Goal: Task Accomplishment & Management: Complete application form

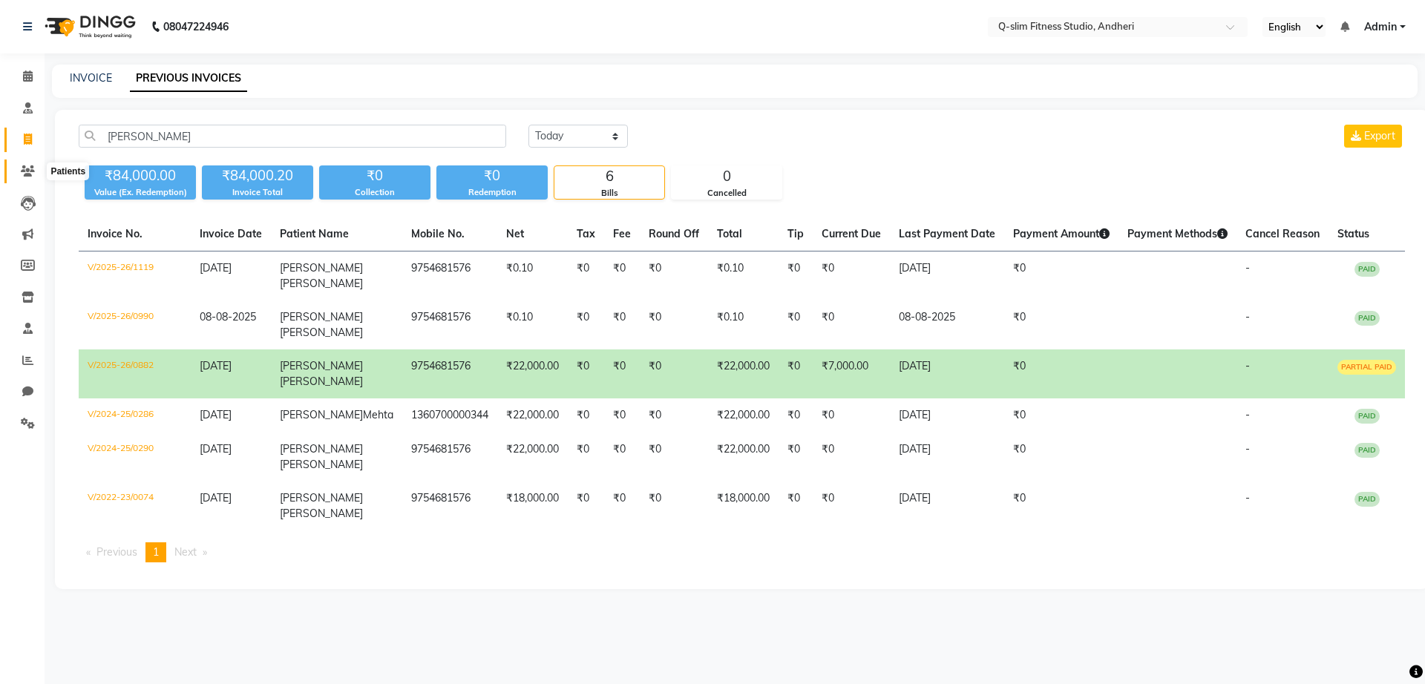
click at [22, 177] on span at bounding box center [28, 171] width 26 height 17
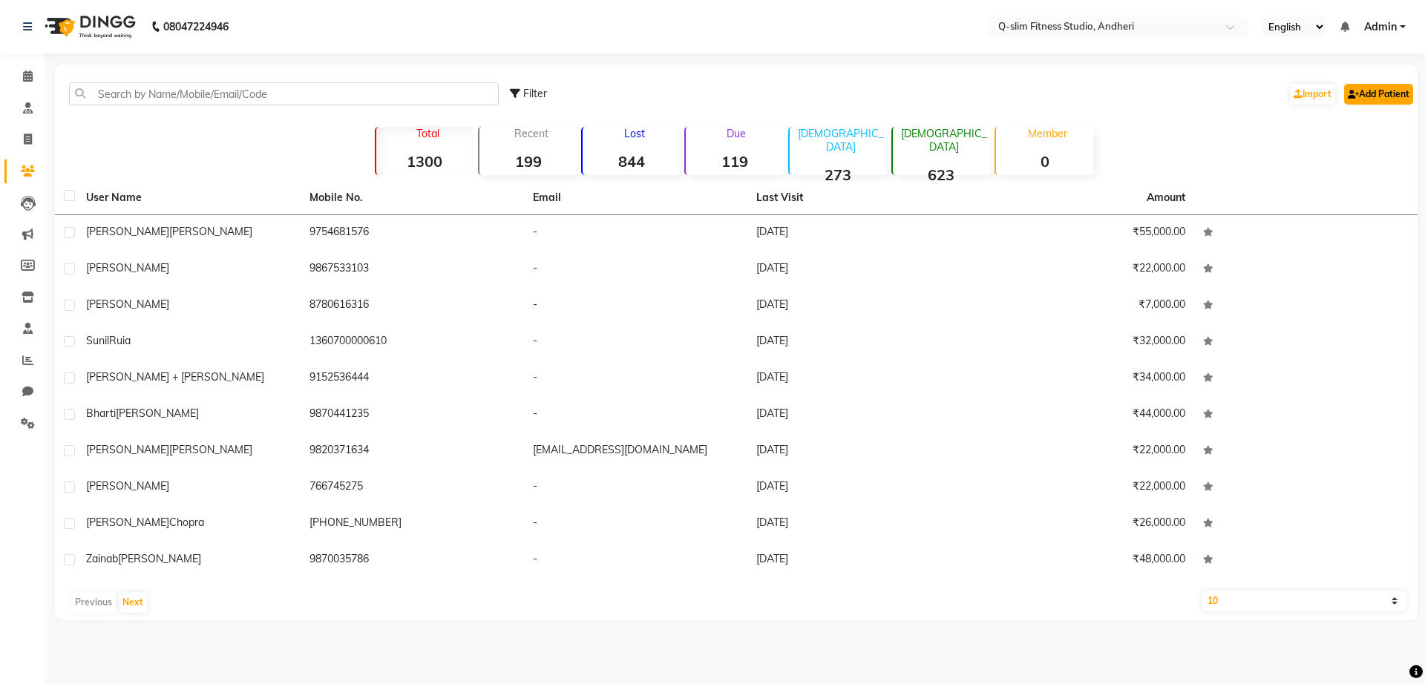
click at [1355, 90] on icon at bounding box center [1353, 94] width 11 height 9
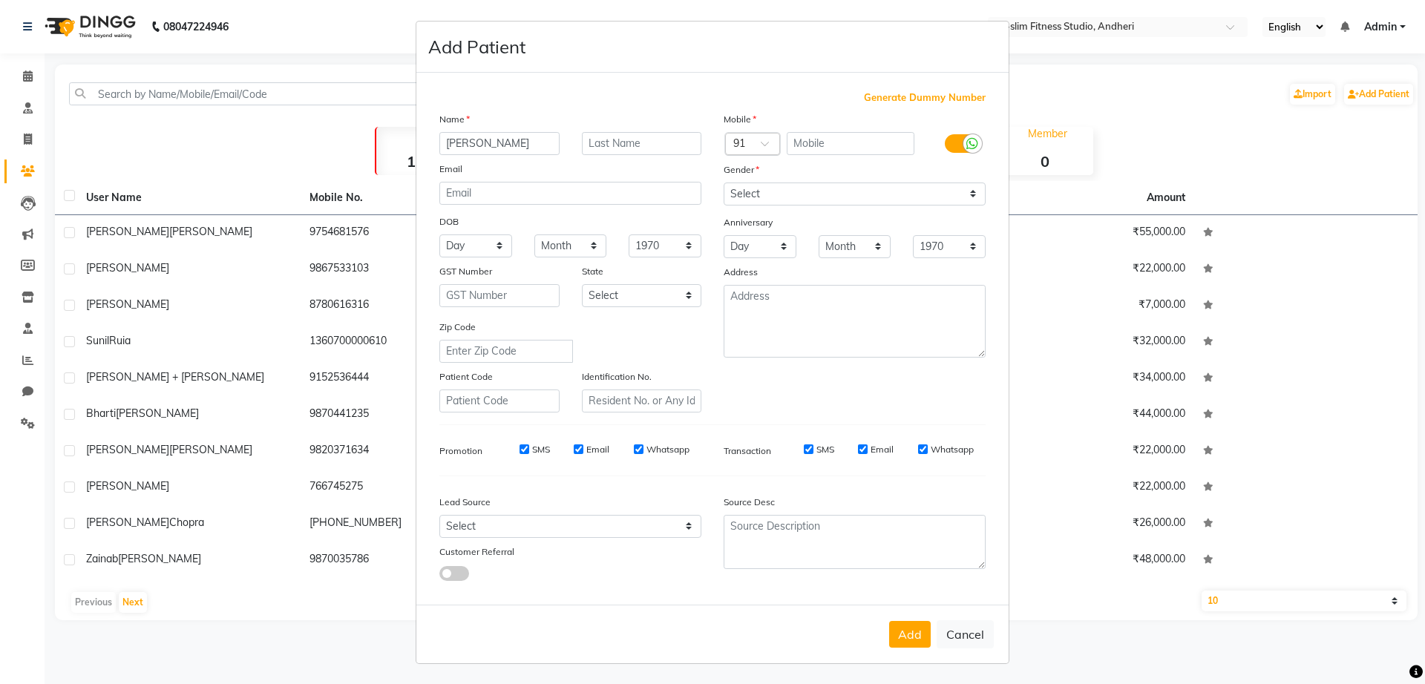
type input "[PERSON_NAME]"
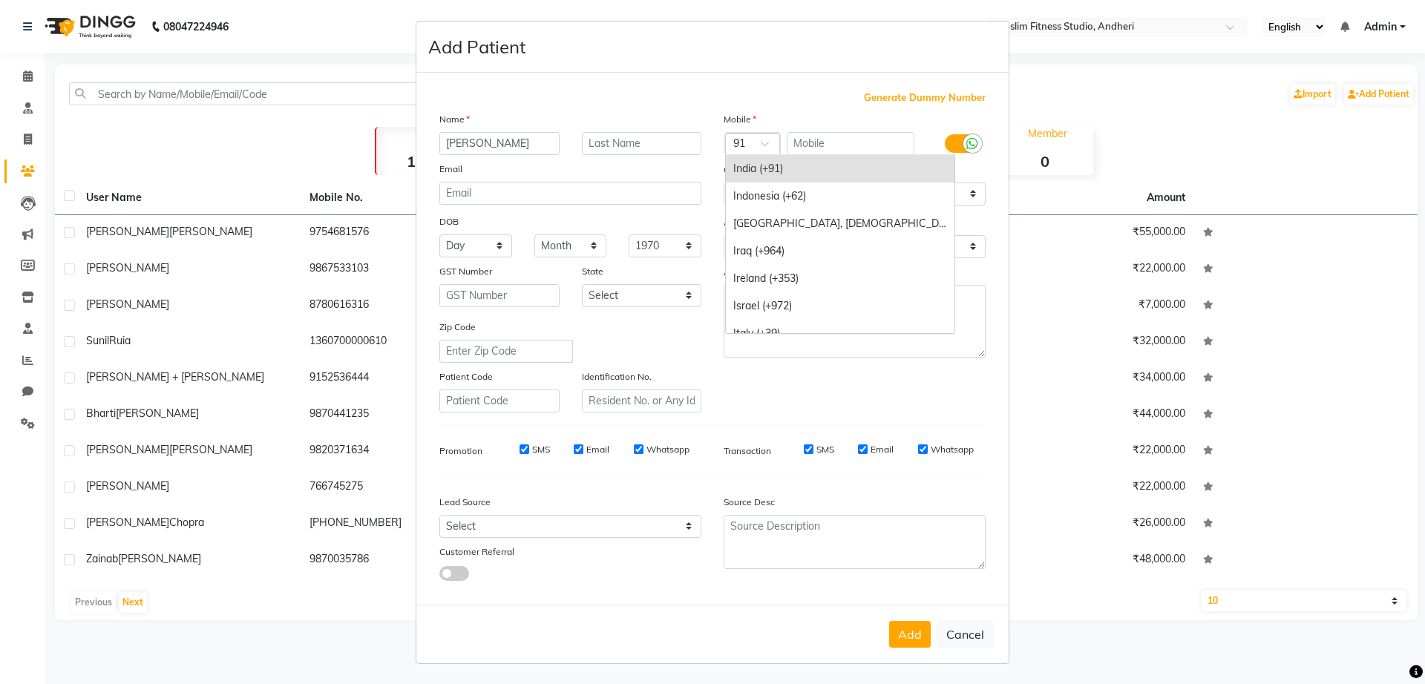
click at [751, 148] on div at bounding box center [752, 145] width 53 height 16
type input "+1"
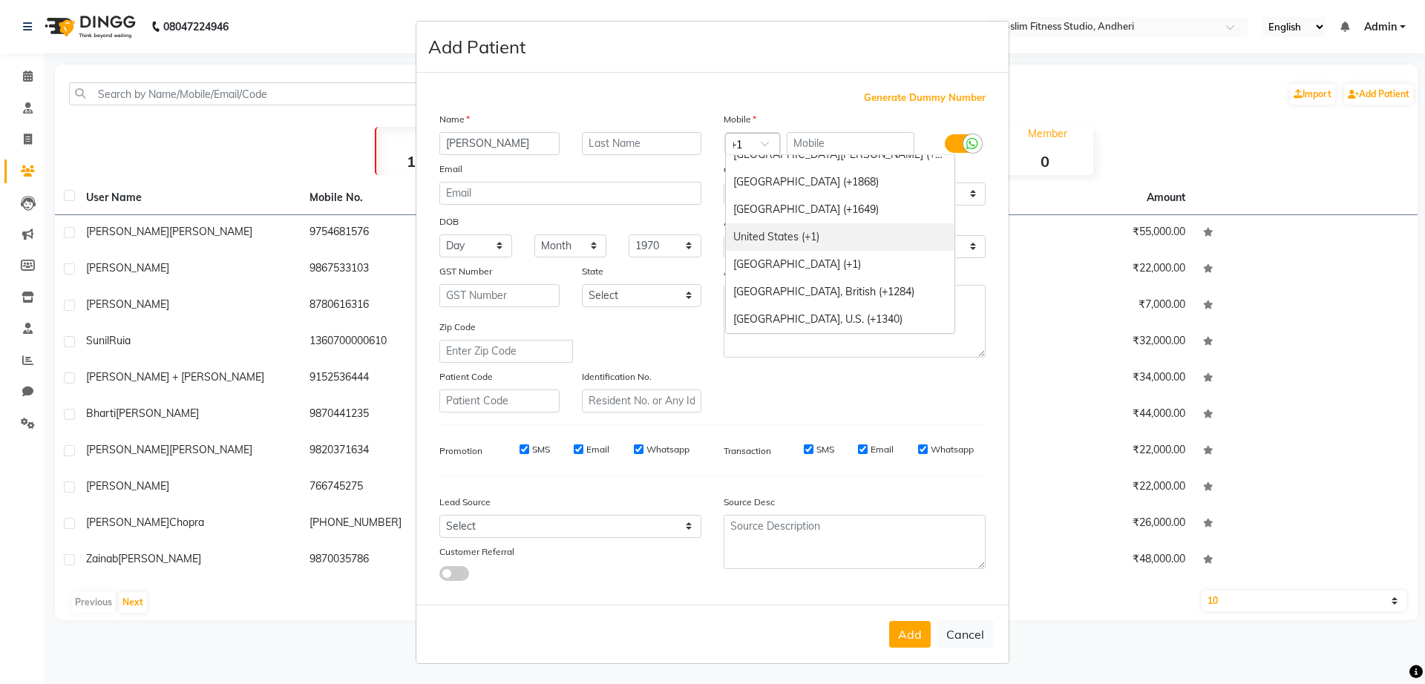
click at [810, 232] on div "United States (+1)" at bounding box center [840, 236] width 229 height 27
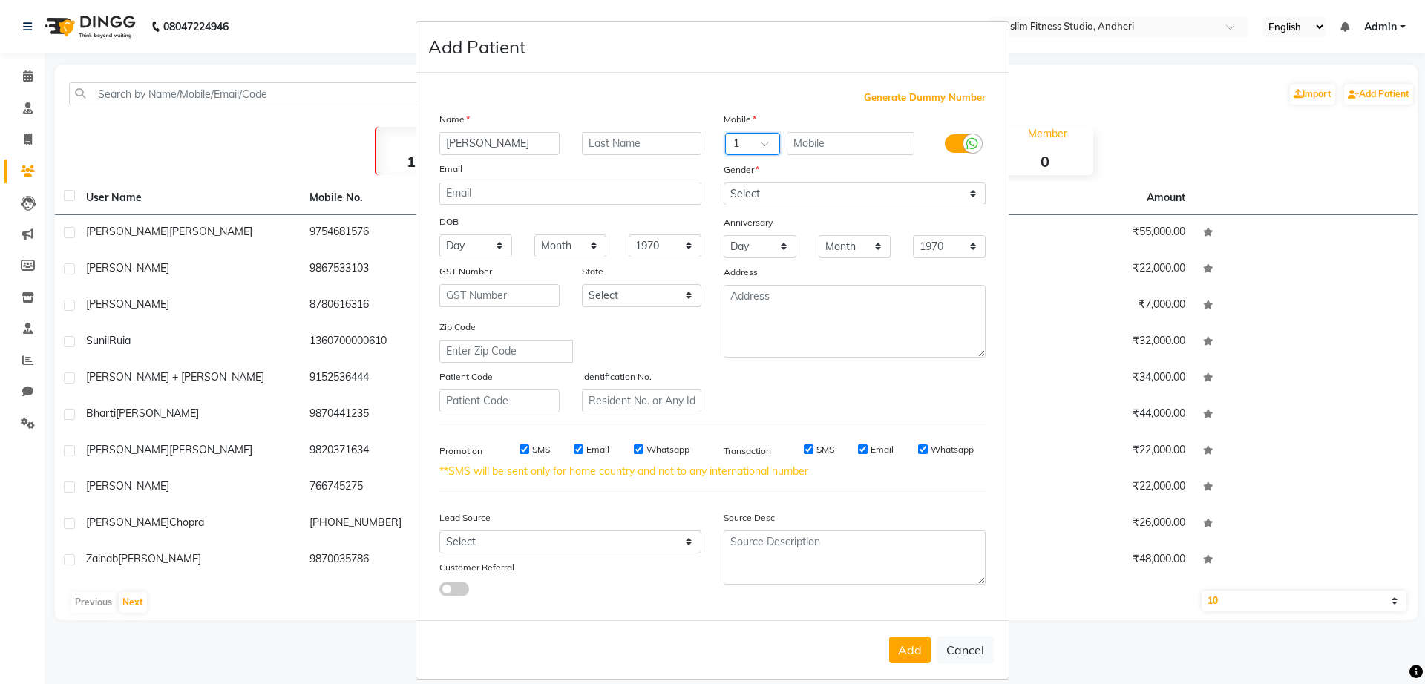
scroll to position [0, 0]
click at [813, 150] on input "text" at bounding box center [851, 143] width 128 height 23
type input "7"
type input "12367881642"
click at [946, 149] on label at bounding box center [961, 143] width 33 height 19
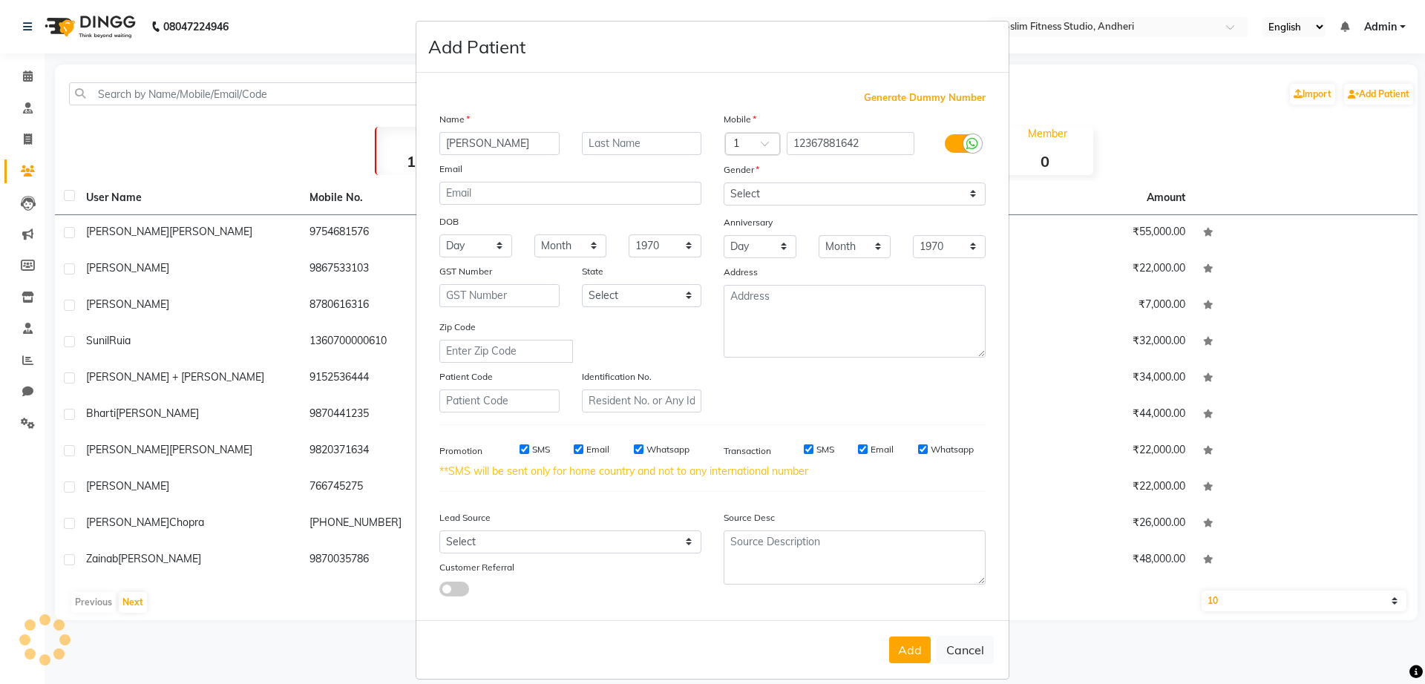
click at [0, 0] on input "checkbox" at bounding box center [0, 0] width 0 height 0
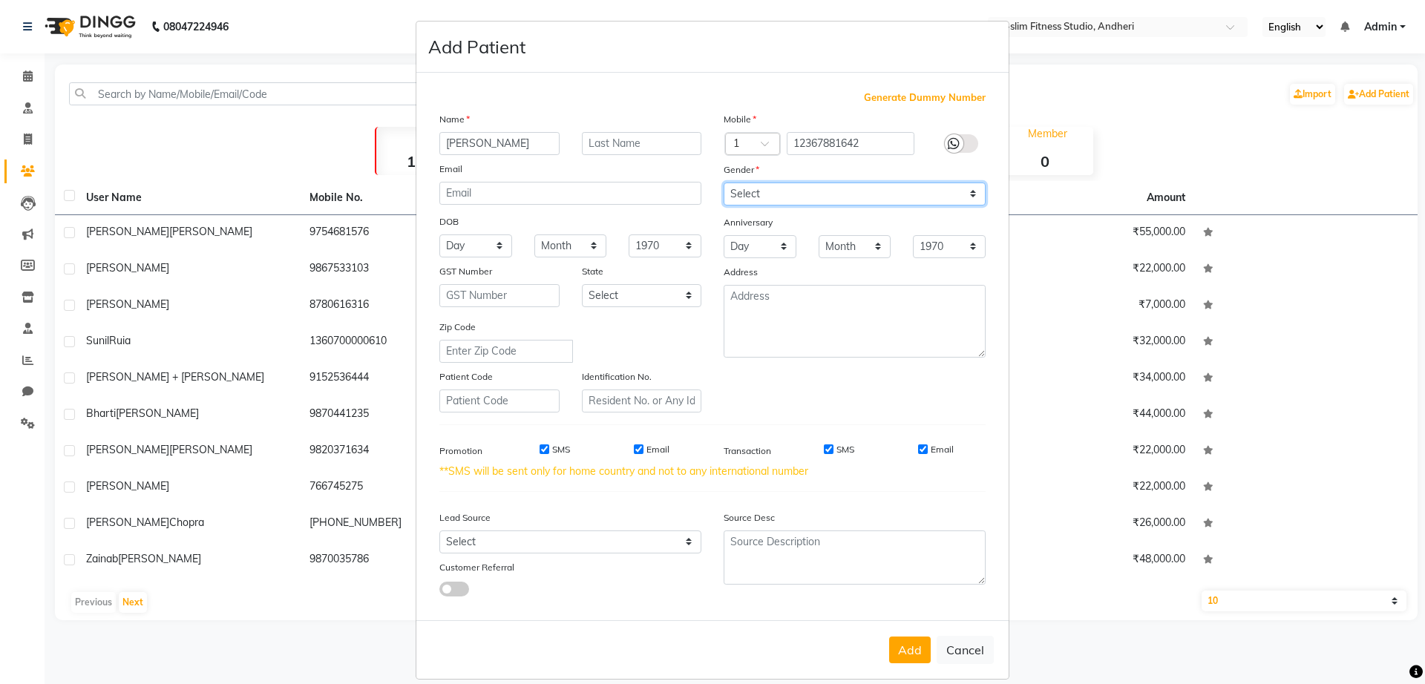
click at [826, 201] on select "Select [DEMOGRAPHIC_DATA] [DEMOGRAPHIC_DATA] Other Prefer Not To Say" at bounding box center [855, 194] width 262 height 23
click at [724, 183] on select "Select [DEMOGRAPHIC_DATA] [DEMOGRAPHIC_DATA] Other Prefer Not To Say" at bounding box center [855, 194] width 262 height 23
click at [783, 197] on select "Select [DEMOGRAPHIC_DATA] [DEMOGRAPHIC_DATA] Other Prefer Not To Say" at bounding box center [855, 194] width 262 height 23
select select "[DEMOGRAPHIC_DATA]"
click at [724, 183] on select "Select [DEMOGRAPHIC_DATA] [DEMOGRAPHIC_DATA] Other Prefer Not To Say" at bounding box center [855, 194] width 262 height 23
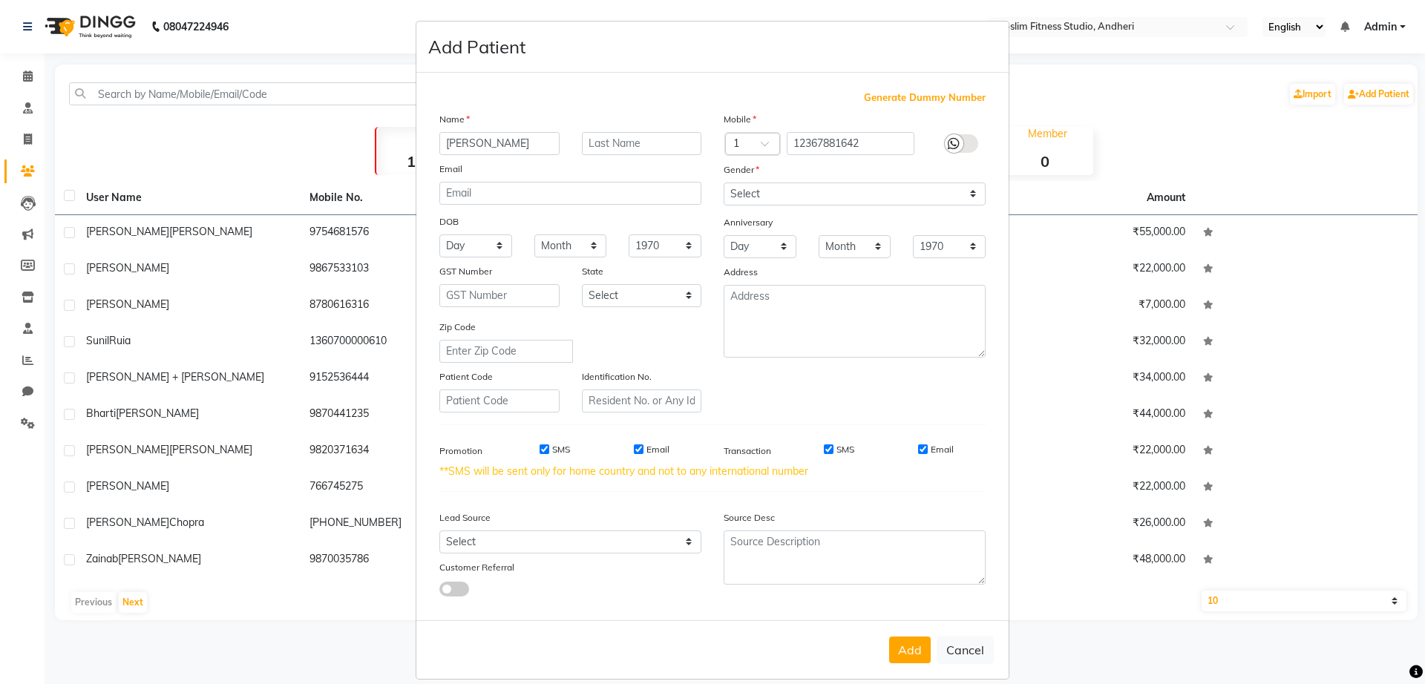
click at [541, 452] on input "SMS" at bounding box center [545, 450] width 10 height 10
checkbox input "false"
click at [635, 454] on input "Email" at bounding box center [639, 450] width 10 height 10
checkbox input "false"
click at [828, 447] on div "SMS" at bounding box center [828, 449] width 51 height 13
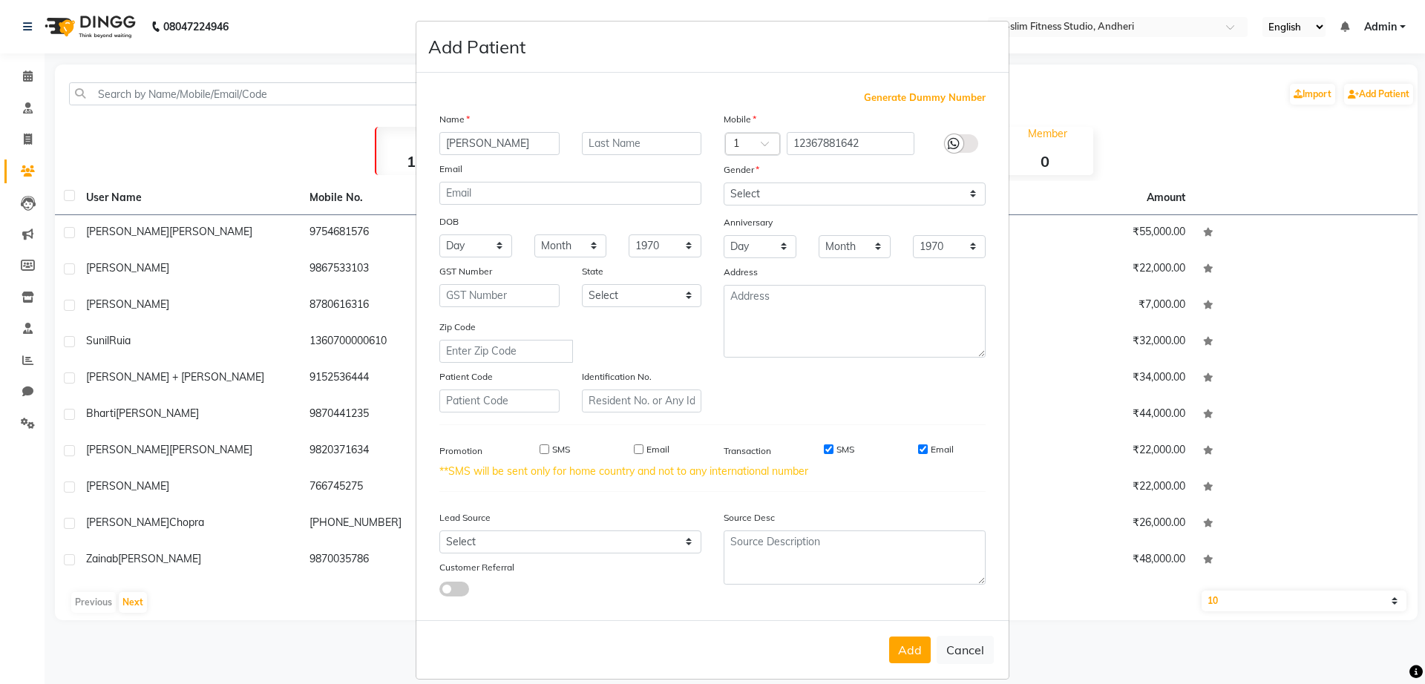
click at [918, 448] on input "Email" at bounding box center [923, 450] width 10 height 10
checkbox input "false"
click at [824, 454] on input "SMS" at bounding box center [829, 450] width 10 height 10
checkbox input "false"
click at [900, 645] on button "Add" at bounding box center [910, 650] width 42 height 27
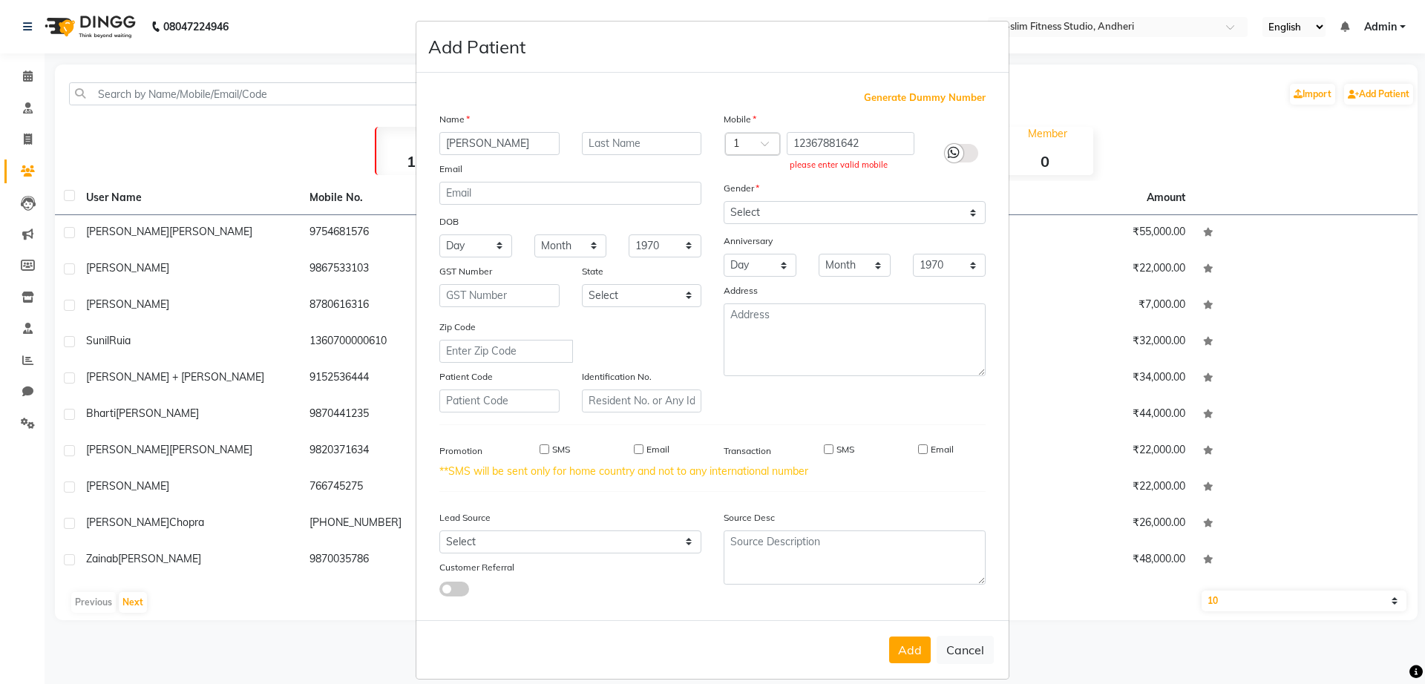
click at [761, 144] on span at bounding box center [770, 148] width 19 height 16
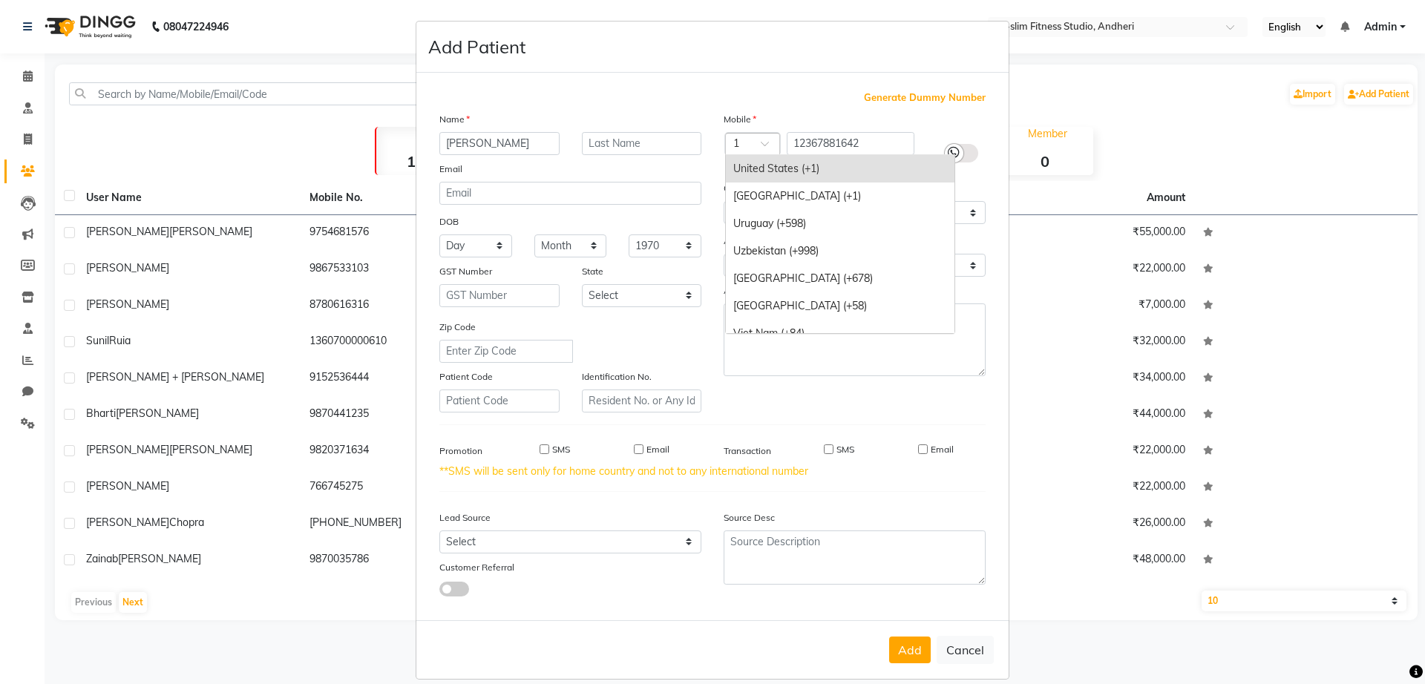
click at [787, 164] on div "United States (+1)" at bounding box center [840, 168] width 229 height 27
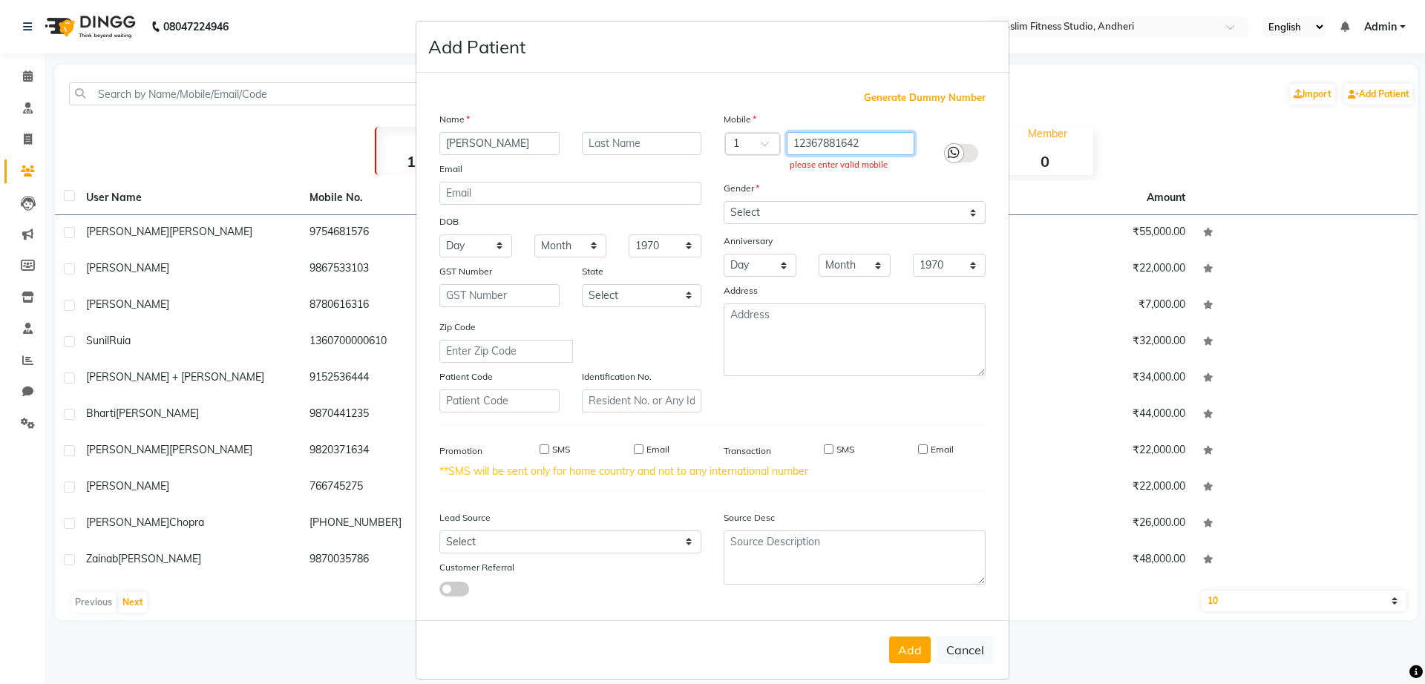
click at [787, 145] on input "12367881642" at bounding box center [851, 143] width 128 height 23
click at [866, 543] on textarea at bounding box center [855, 558] width 262 height 54
click at [889, 512] on div "Source Desc" at bounding box center [855, 520] width 284 height 21
click at [865, 145] on input "12367881642" at bounding box center [851, 143] width 128 height 23
type input "1"
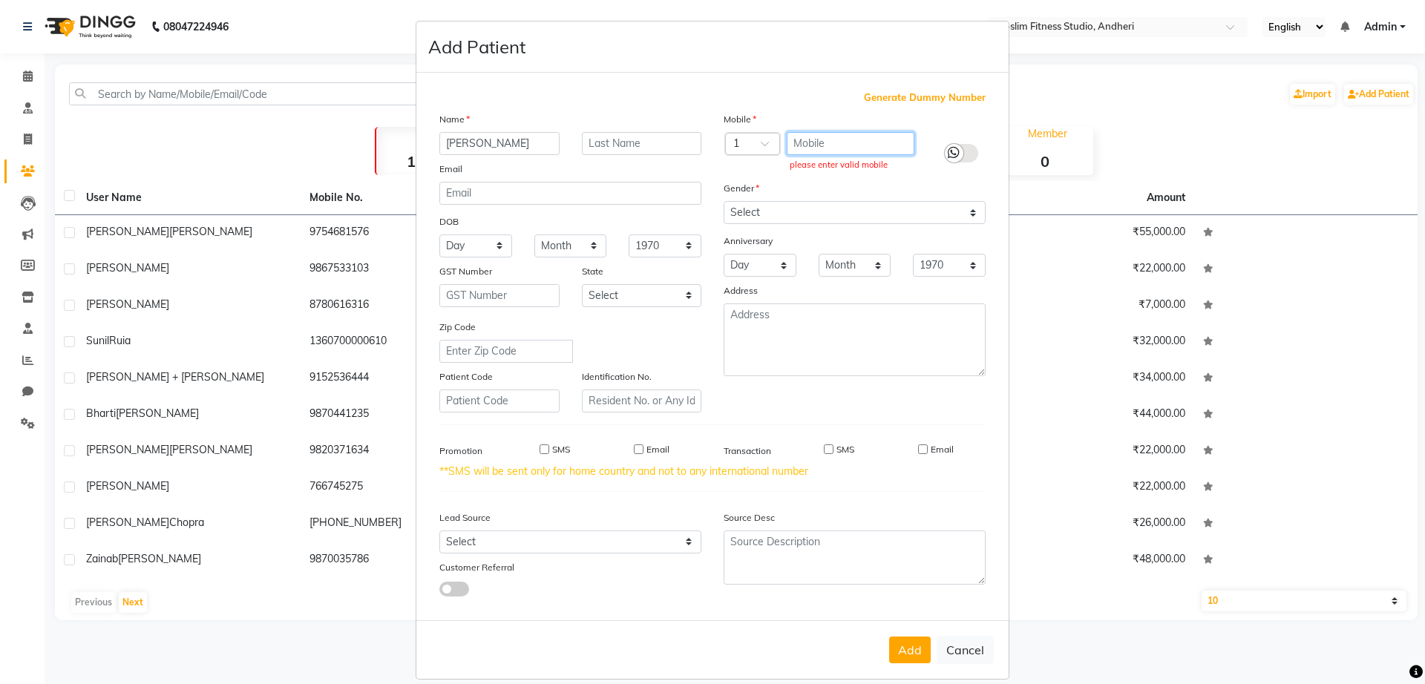
click at [843, 148] on input "text" at bounding box center [851, 143] width 128 height 23
paste input "[PHONE_NUMBER]"
type input "[PHONE_NUMBER]"
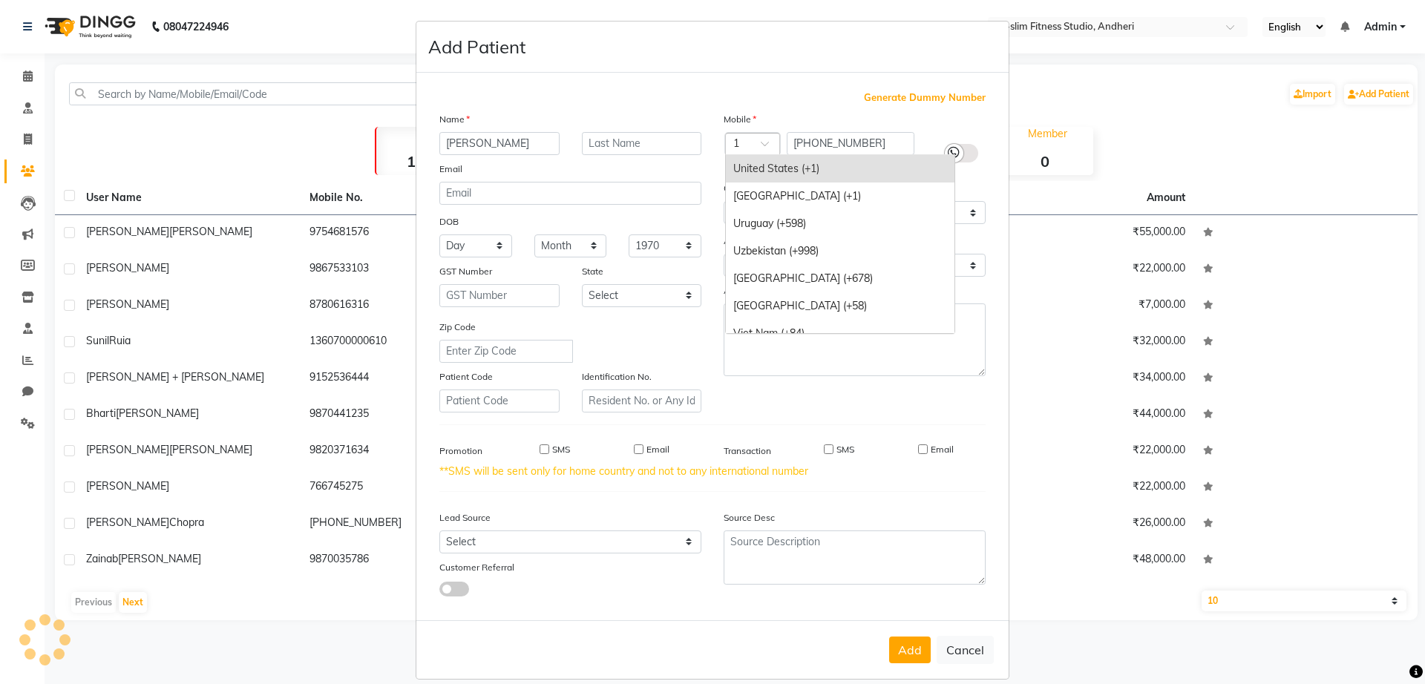
click at [752, 145] on div at bounding box center [752, 145] width 53 height 16
click at [752, 180] on div "United States (+1)" at bounding box center [840, 168] width 229 height 27
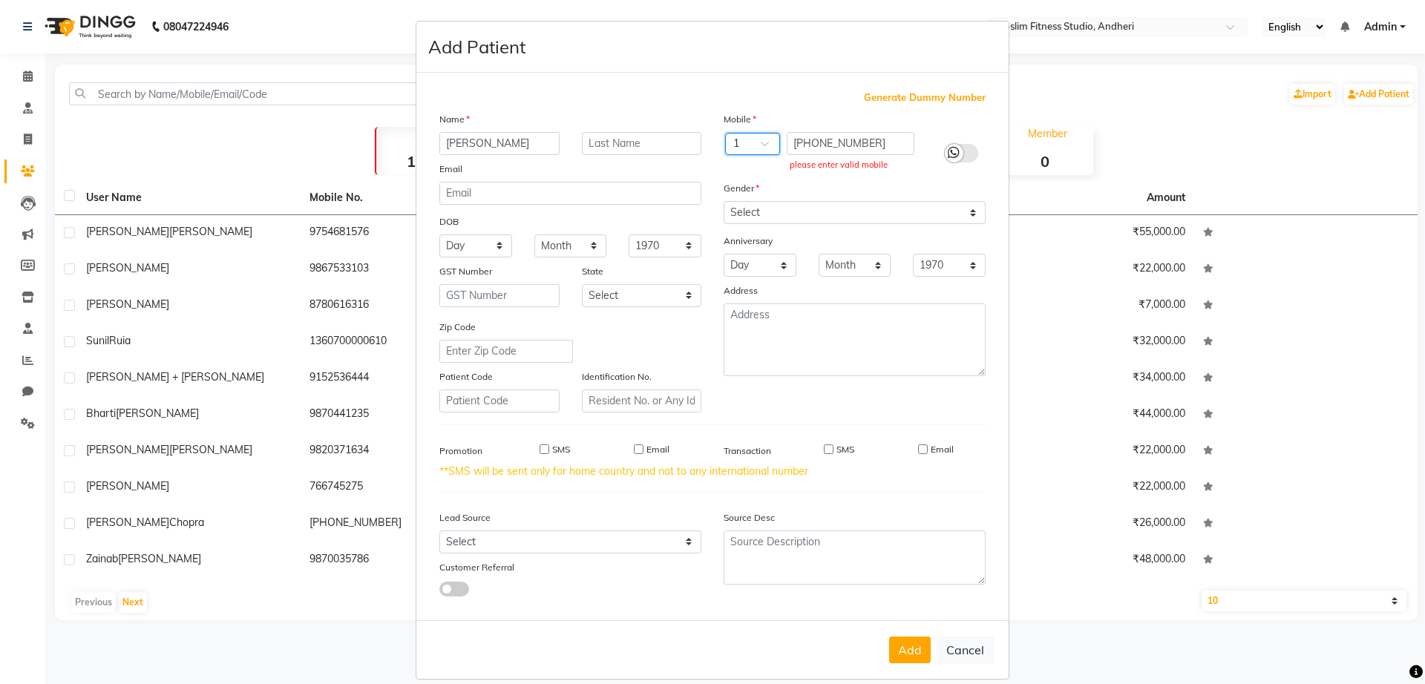
type input "+"
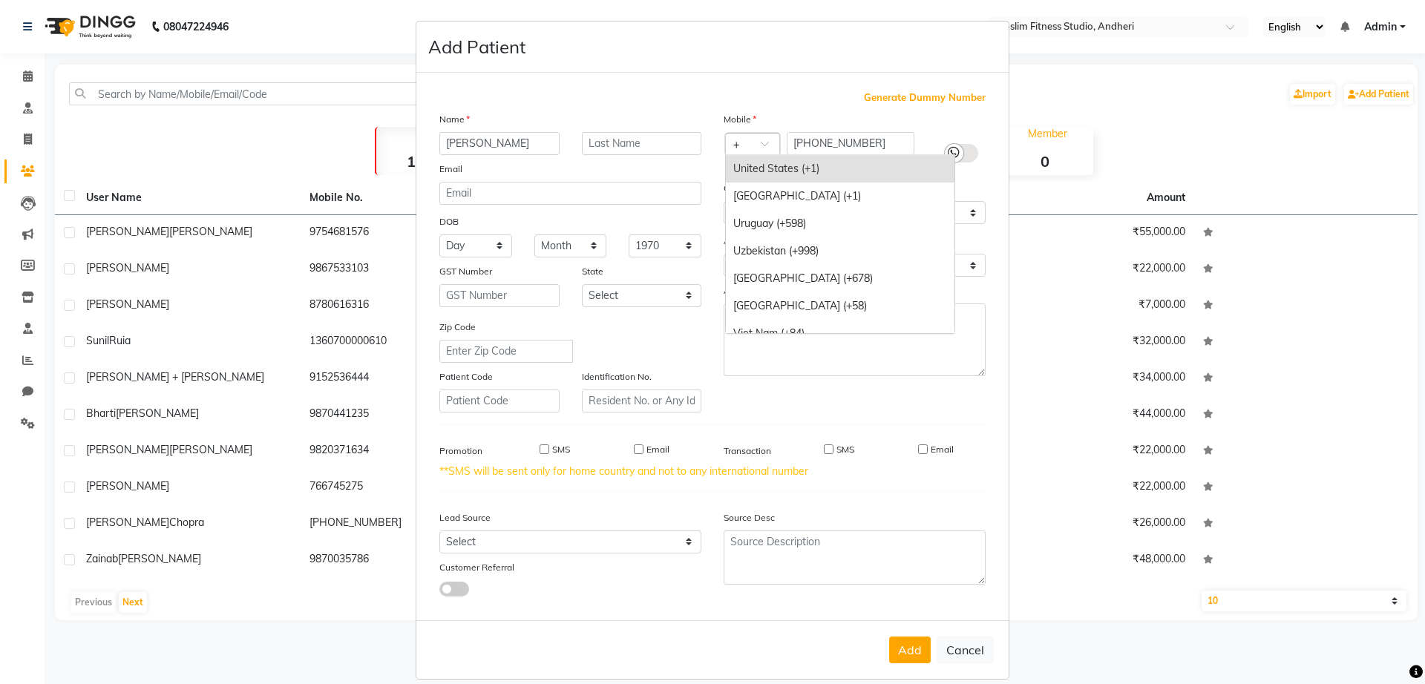
click at [776, 173] on div "United States (+1)" at bounding box center [840, 168] width 229 height 27
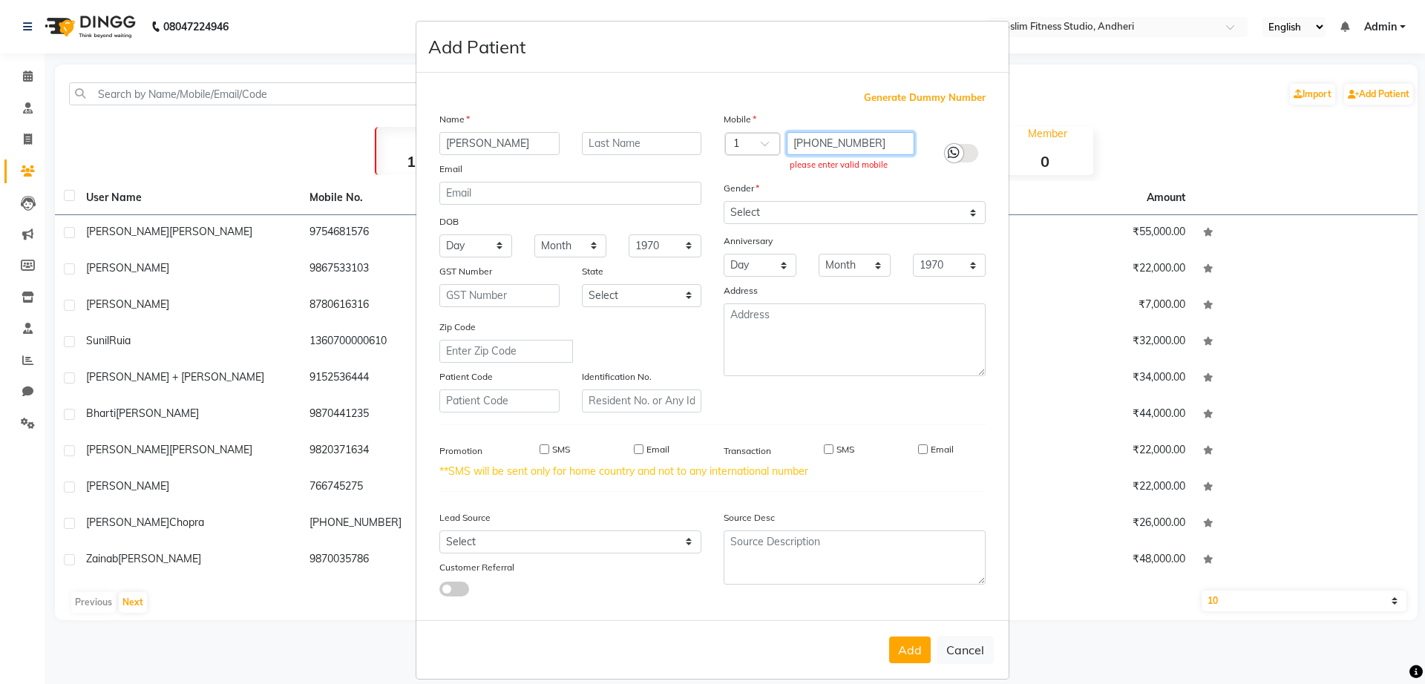
click at [792, 144] on input "[PHONE_NUMBER]" at bounding box center [851, 143] width 128 height 23
type input "2367881642"
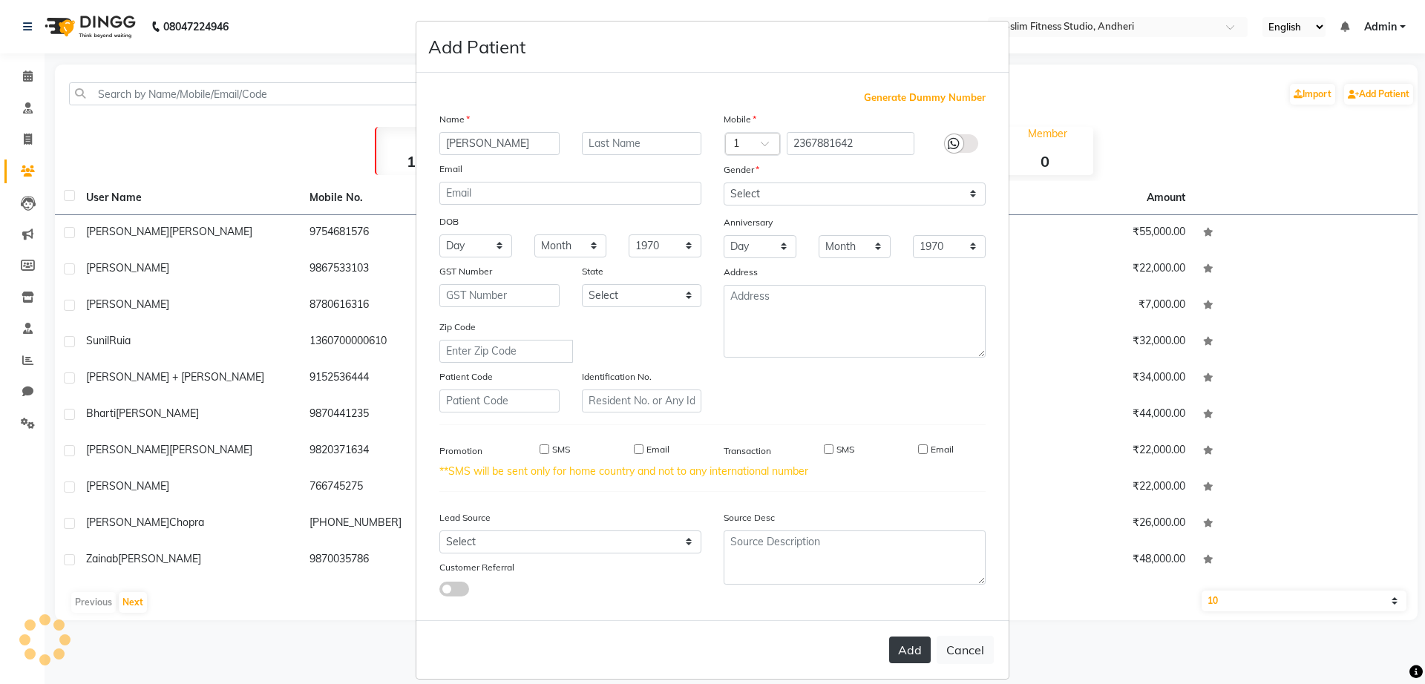
click at [890, 648] on button "Add" at bounding box center [910, 650] width 42 height 27
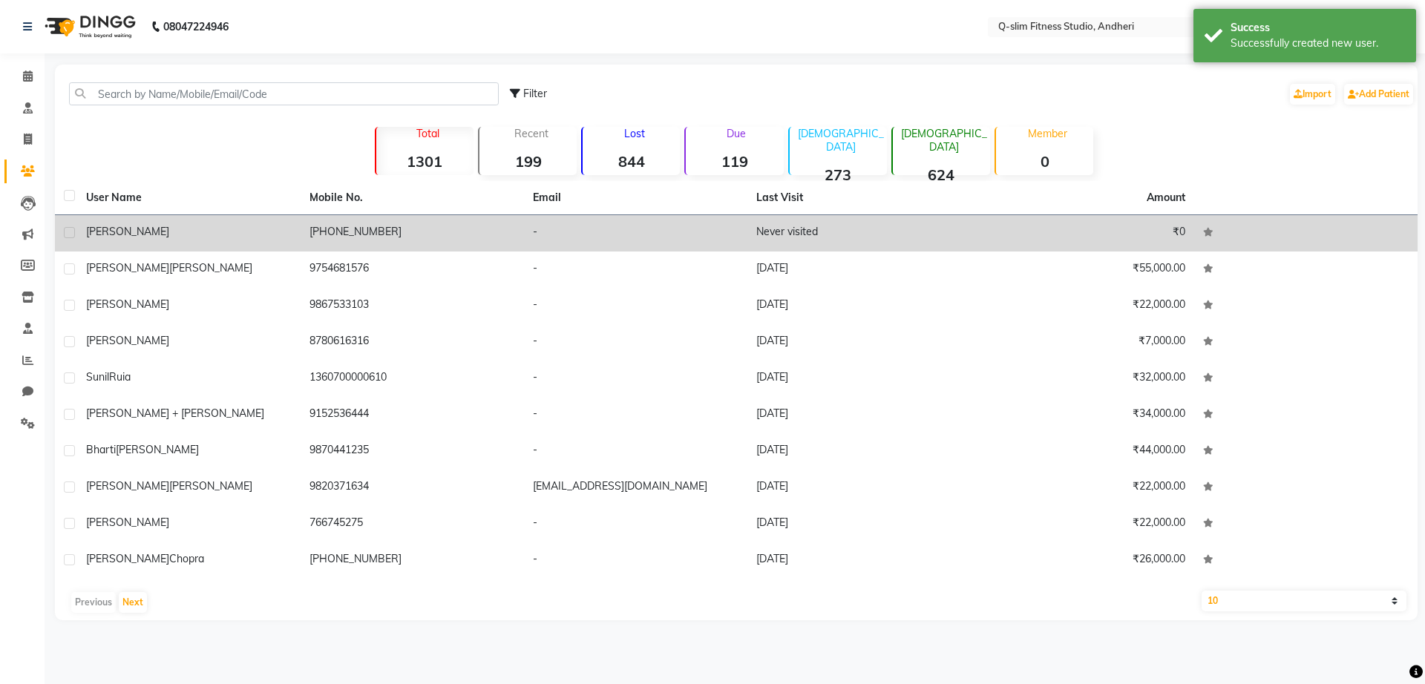
click at [318, 234] on td "[PHONE_NUMBER]" at bounding box center [412, 233] width 223 height 36
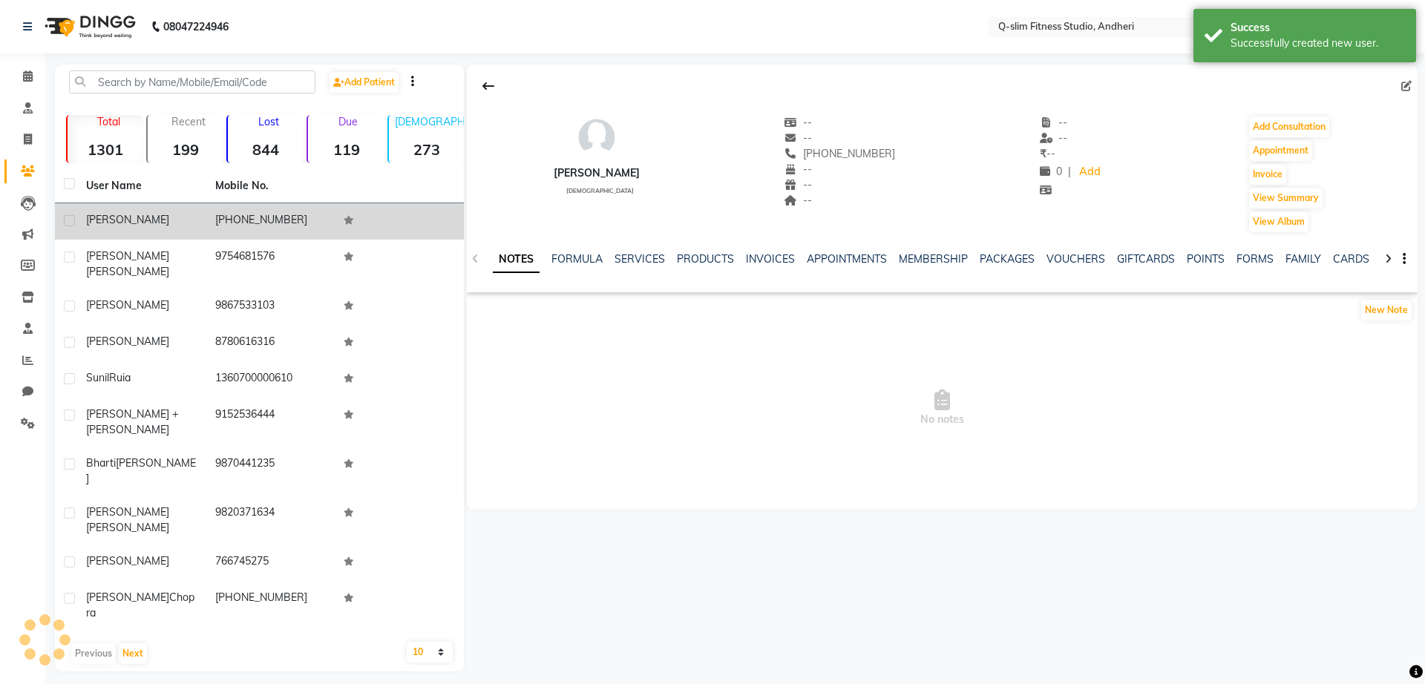
click at [318, 234] on td "[PHONE_NUMBER]" at bounding box center [270, 221] width 129 height 36
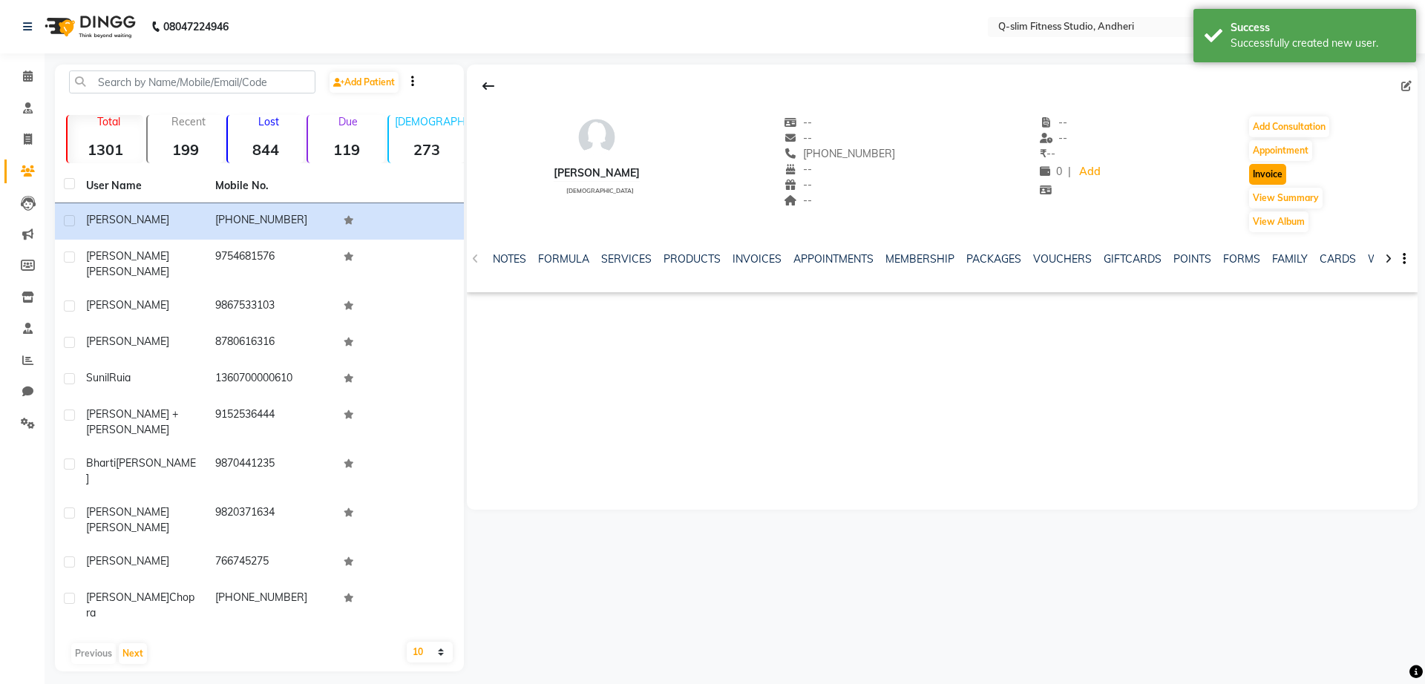
click at [1254, 176] on button "Invoice" at bounding box center [1267, 174] width 37 height 21
select select "service"
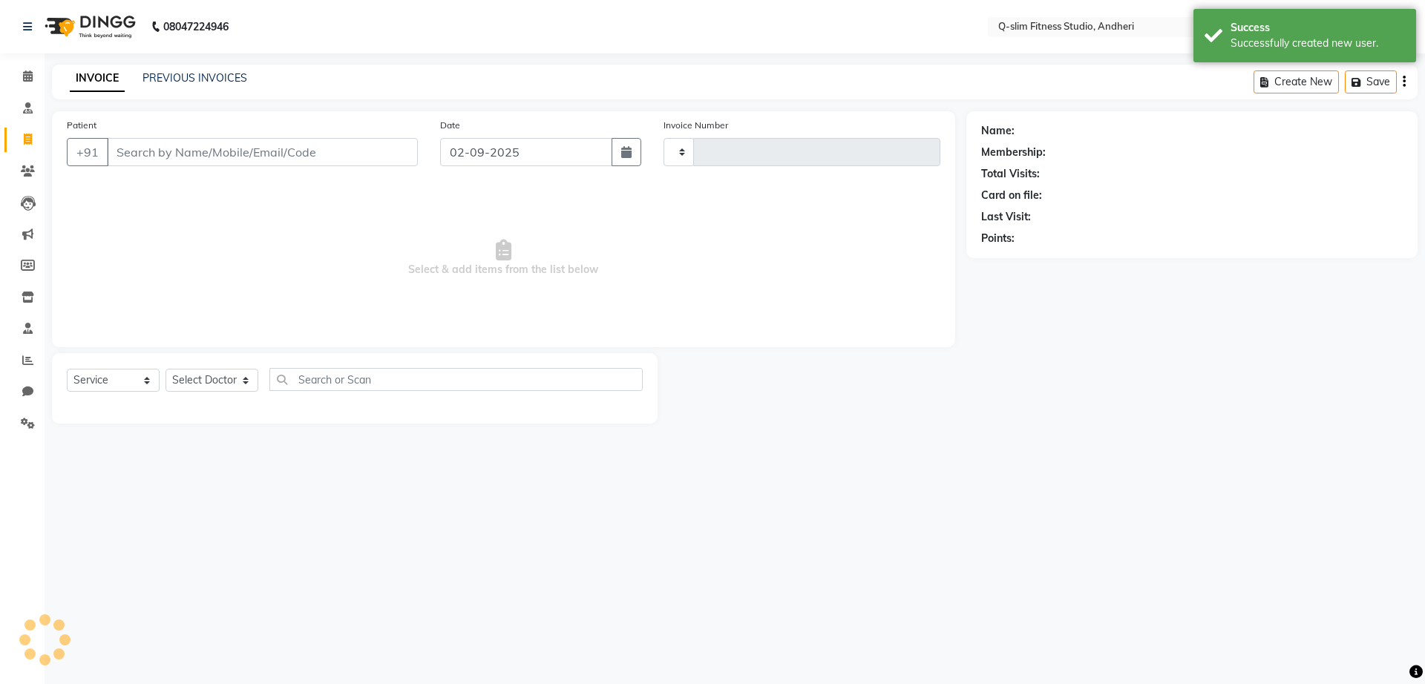
type input "1159"
select select "8143"
type input "2367881642"
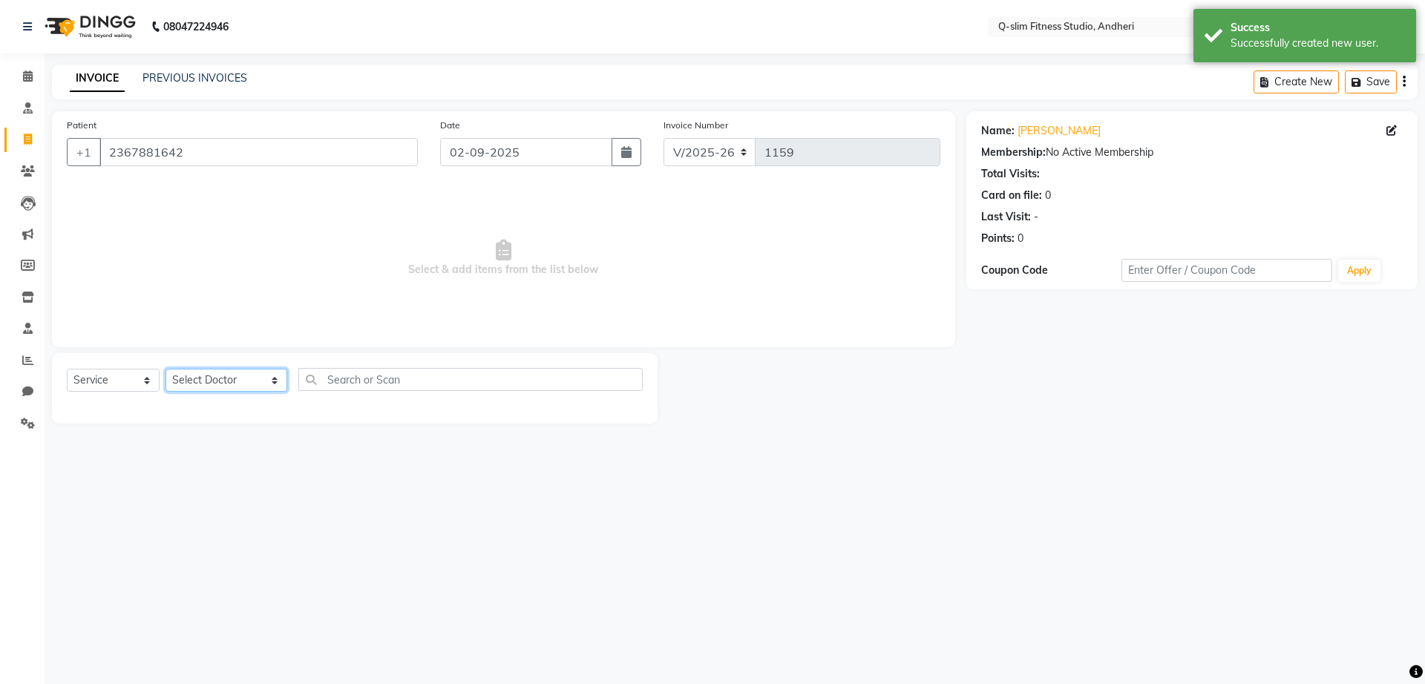
drag, startPoint x: 215, startPoint y: 379, endPoint x: 205, endPoint y: 446, distance: 68.3
click at [205, 446] on div "08047224946 Select Location × Q-slim Fitness Studio, Andheri English ENGLISH Es…" at bounding box center [712, 342] width 1425 height 684
select select "76951"
click at [166, 369] on select "Select Doctor Dr [PERSON_NAME] [PERSON_NAME] [PERSON_NAME] / [PERSON_NAME] Sess…" at bounding box center [227, 380] width 122 height 23
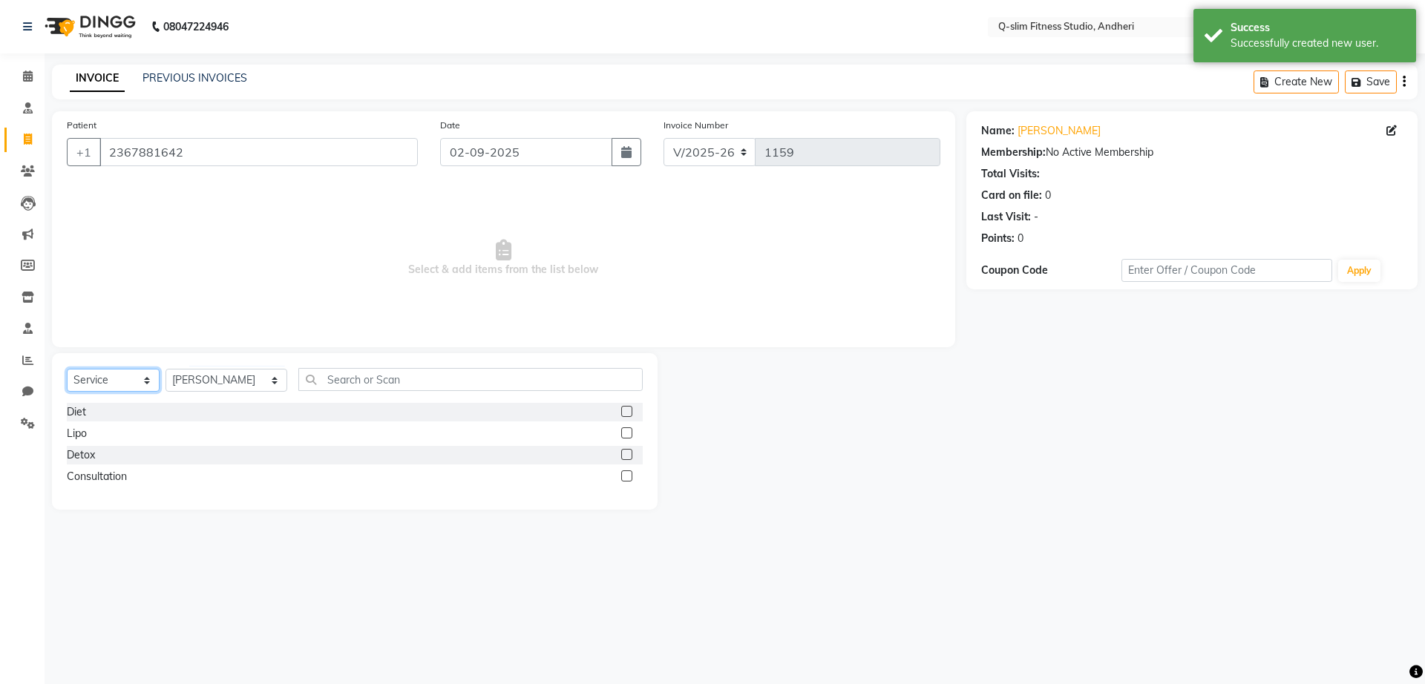
click at [116, 381] on select "Select Service Product Membership Package Voucher Prepaid Gift Card" at bounding box center [113, 380] width 93 height 23
click at [67, 369] on select "Select Service Product Membership Package Voucher Prepaid Gift Card" at bounding box center [113, 380] width 93 height 23
click at [125, 383] on select "Select Service Product Membership Package Voucher Prepaid Gift Card" at bounding box center [113, 380] width 93 height 23
select select "package"
click at [67, 369] on select "Select Service Product Membership Package Voucher Prepaid Gift Card" at bounding box center [113, 380] width 93 height 23
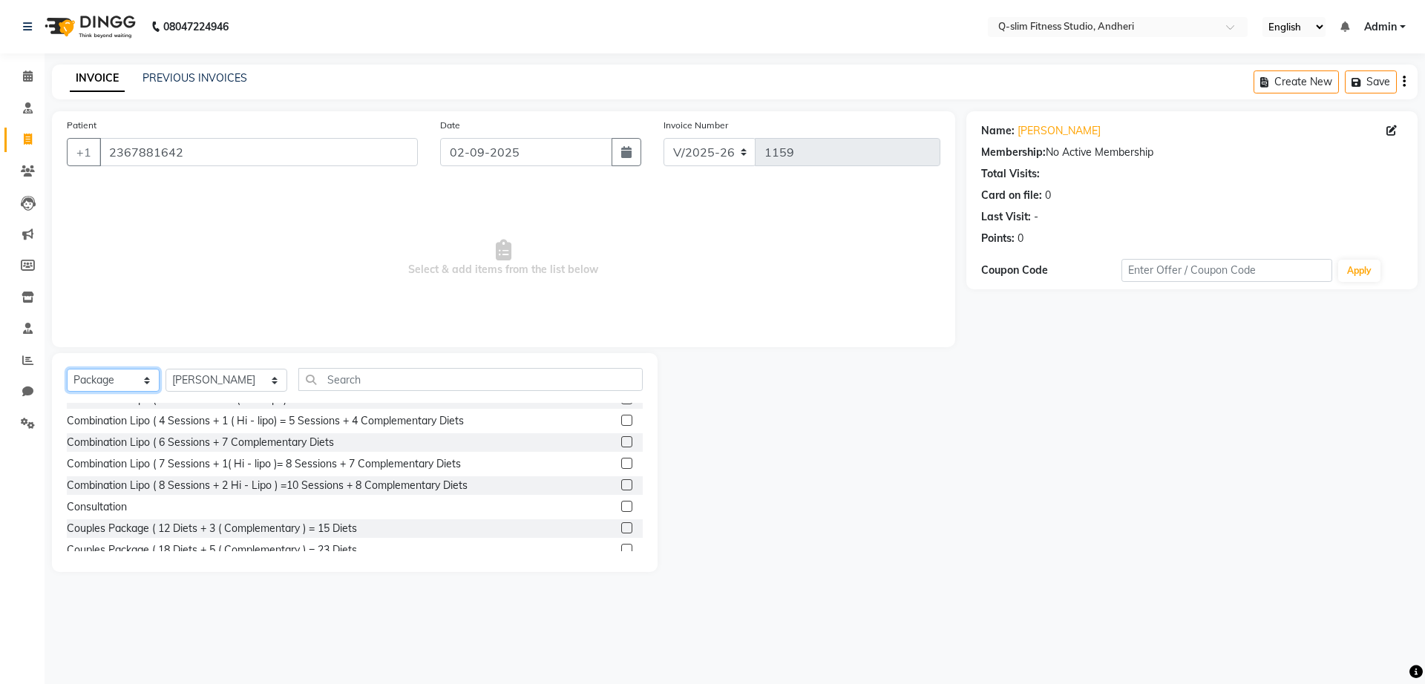
scroll to position [540, 0]
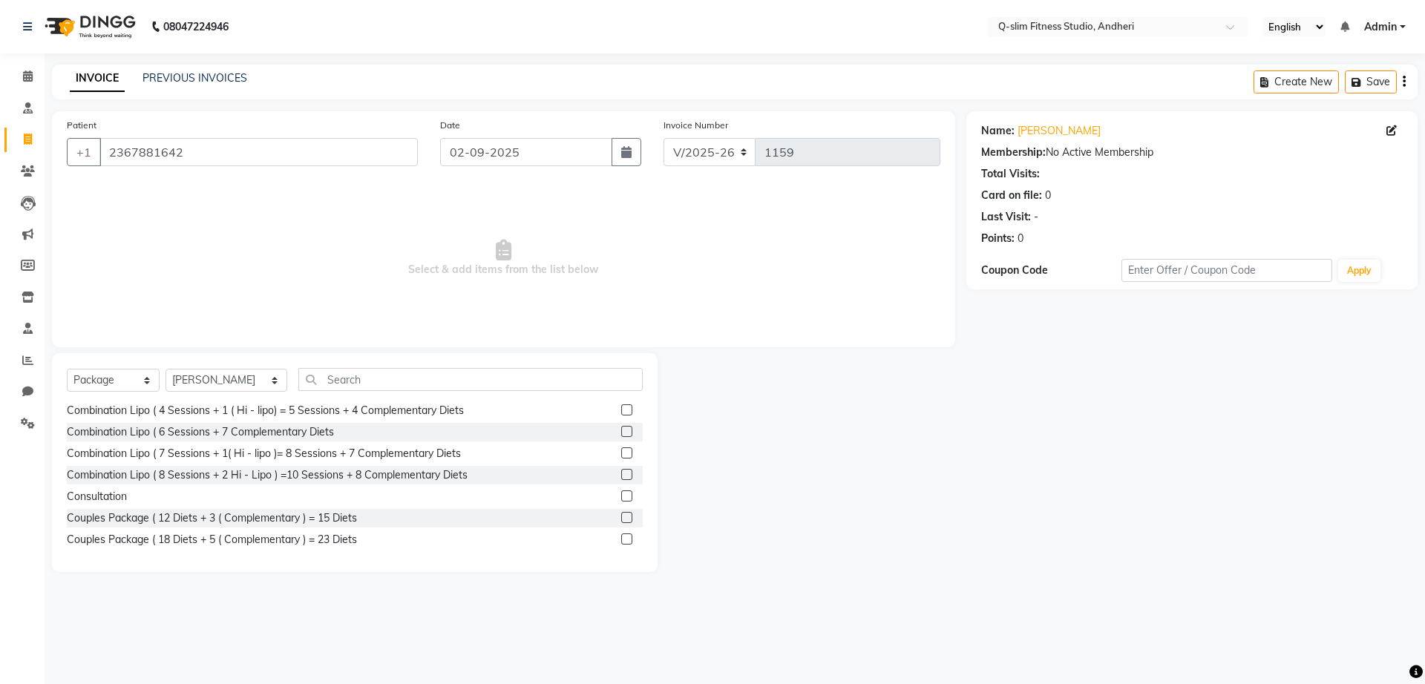
click at [621, 496] on label at bounding box center [626, 496] width 11 height 11
click at [621, 496] on input "checkbox" at bounding box center [626, 497] width 10 height 10
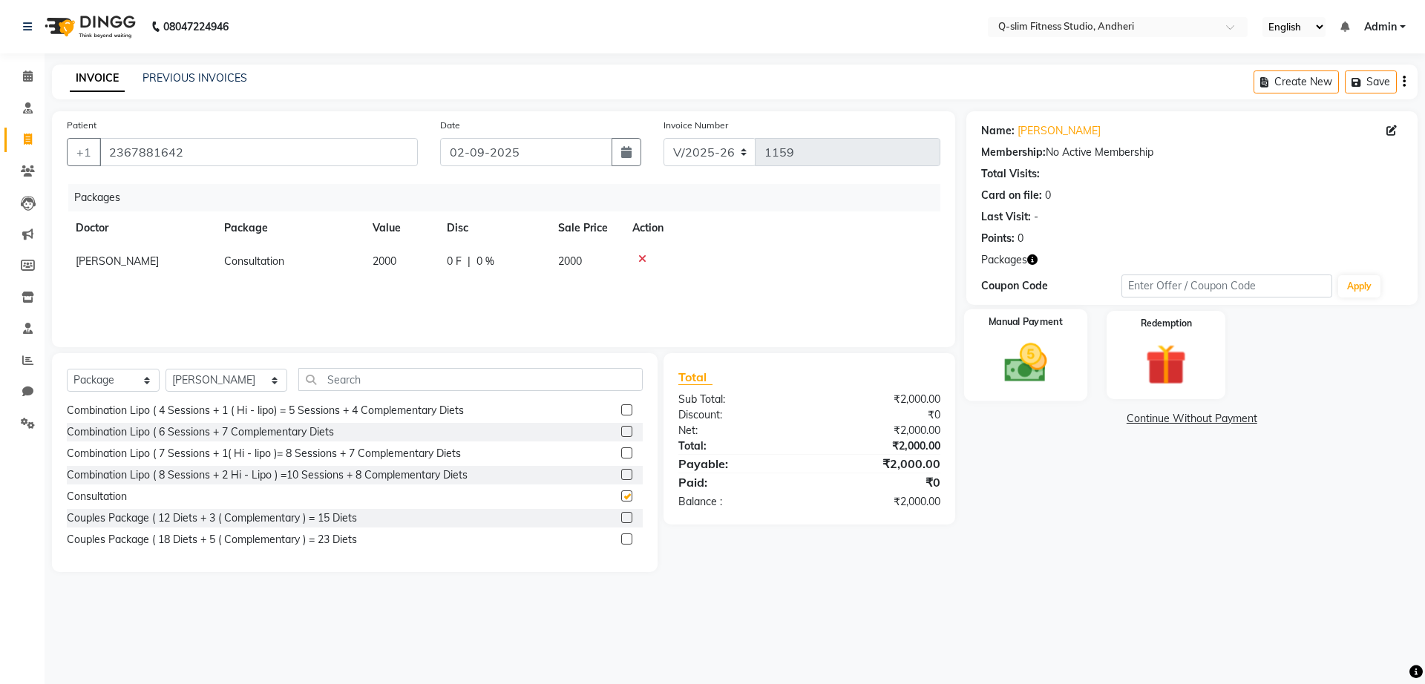
checkbox input "false"
click at [1021, 338] on img at bounding box center [1025, 362] width 69 height 49
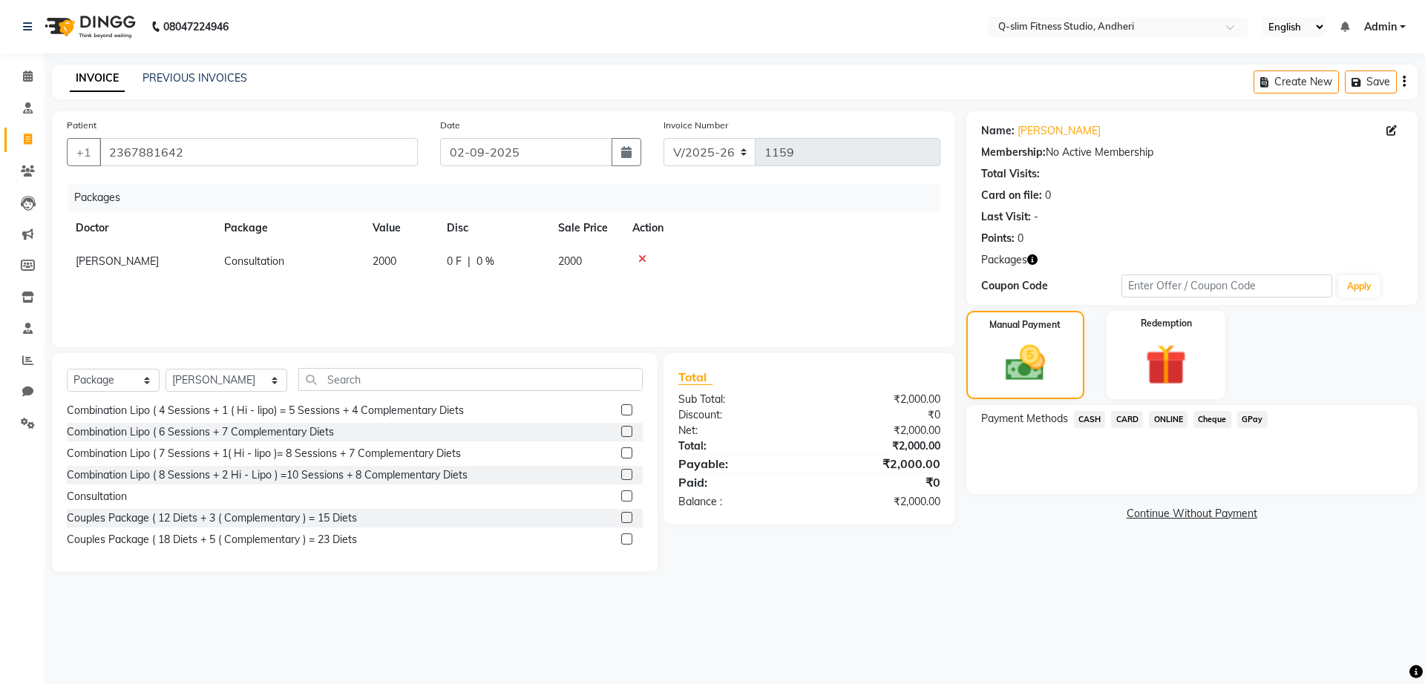
click at [1124, 417] on span "CARD" at bounding box center [1127, 419] width 32 height 17
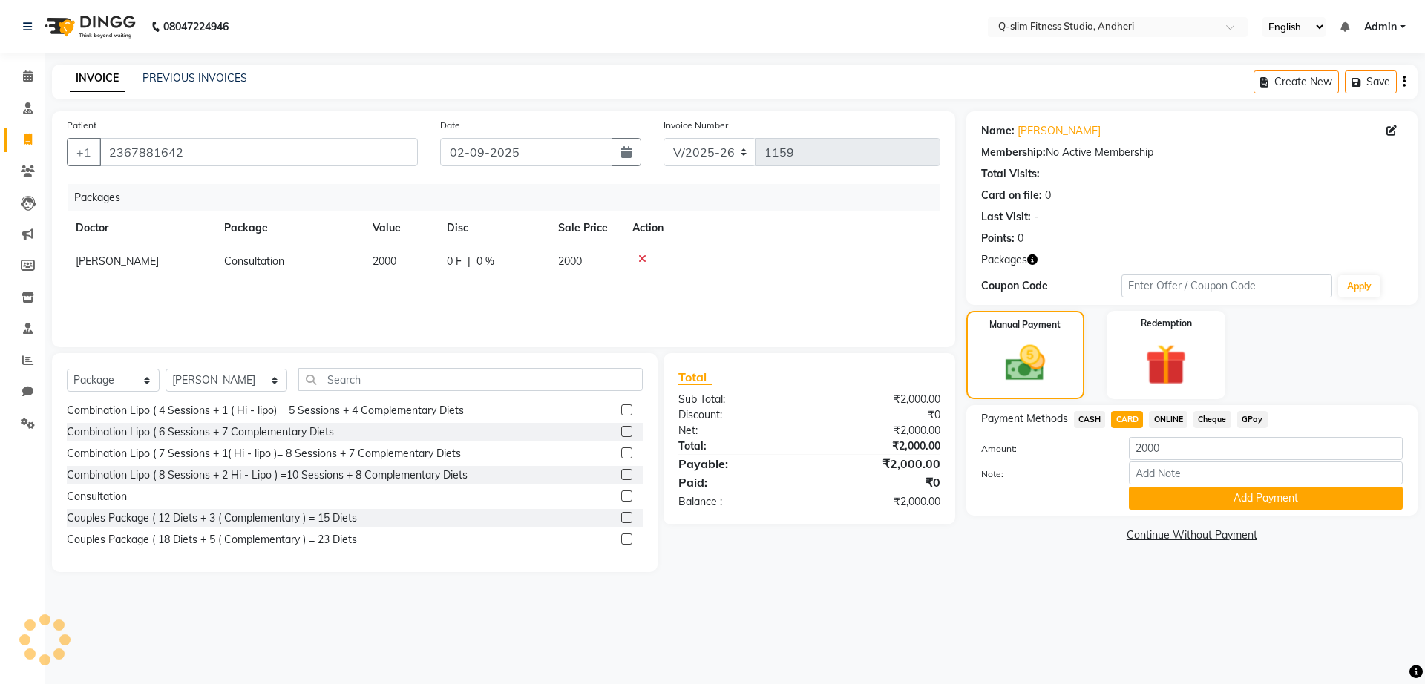
click at [1174, 417] on span "ONLINE" at bounding box center [1168, 419] width 39 height 17
click at [1172, 490] on button "Add Payment" at bounding box center [1266, 498] width 274 height 23
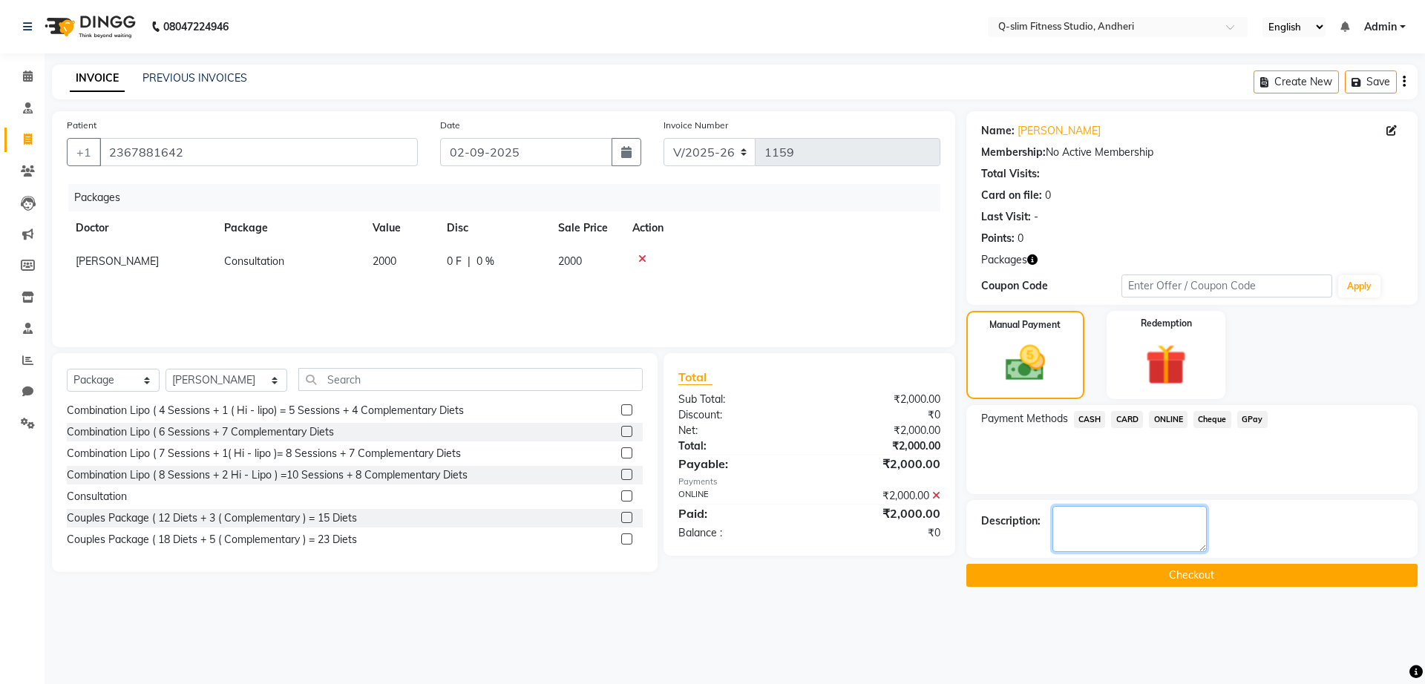
click at [1111, 517] on textarea at bounding box center [1130, 529] width 154 height 46
type textarea "[MEDICAL_DATA] Cleared"
click at [1124, 568] on button "Checkout" at bounding box center [1191, 575] width 451 height 23
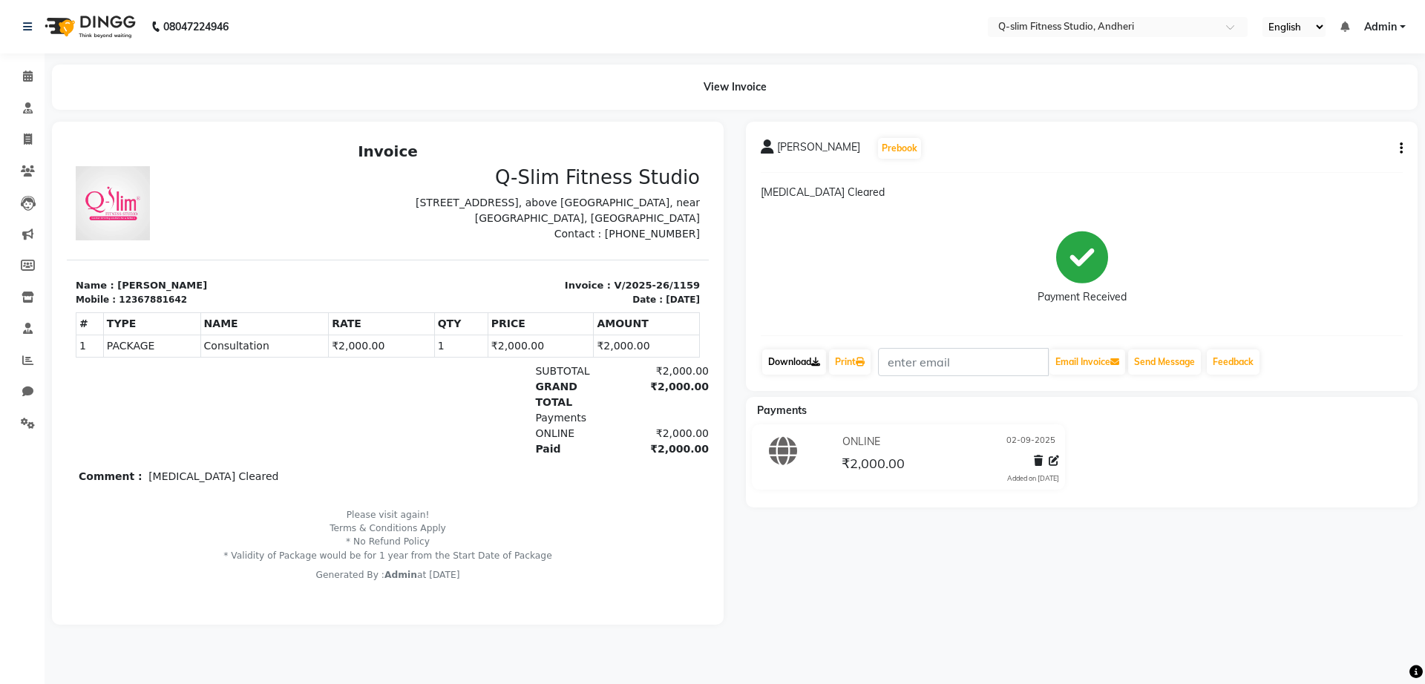
click at [805, 361] on link "Download" at bounding box center [794, 362] width 64 height 25
